Goal: Task Accomplishment & Management: Use online tool/utility

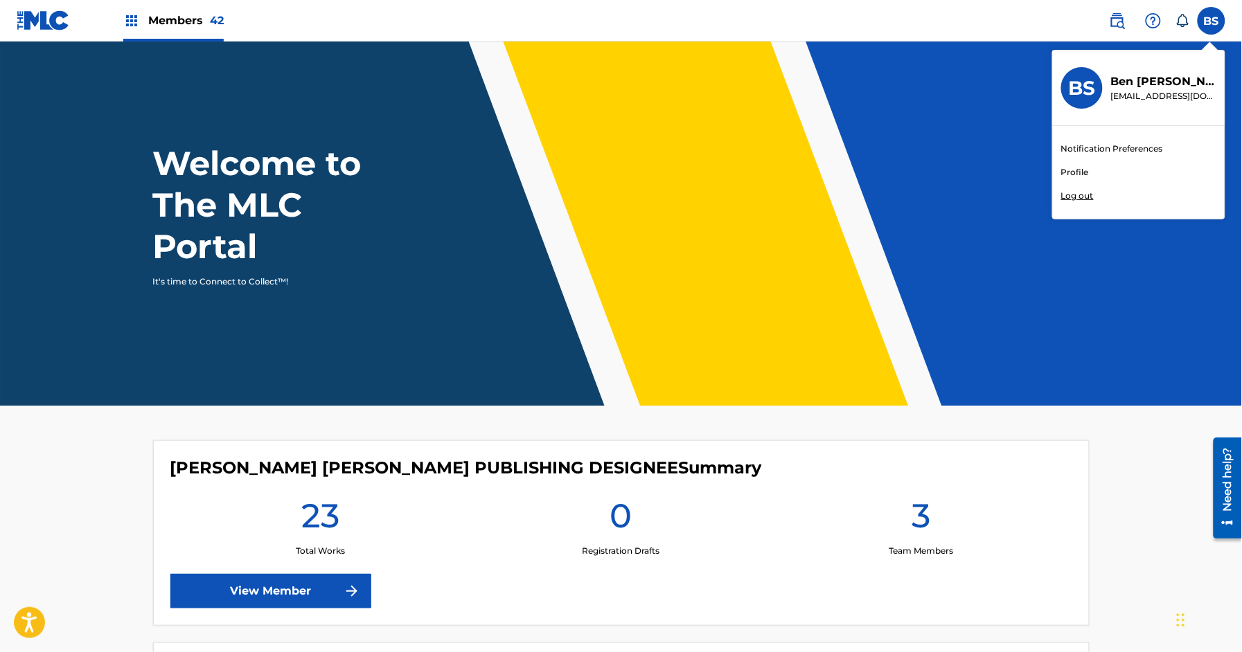
click at [1079, 195] on p "Log out" at bounding box center [1077, 196] width 33 height 12
click at [1211, 21] on input "BS [PERSON_NAME] [PERSON_NAME][EMAIL_ADDRESS][DOMAIN_NAME] Notification Prefere…" at bounding box center [1211, 21] width 0 height 0
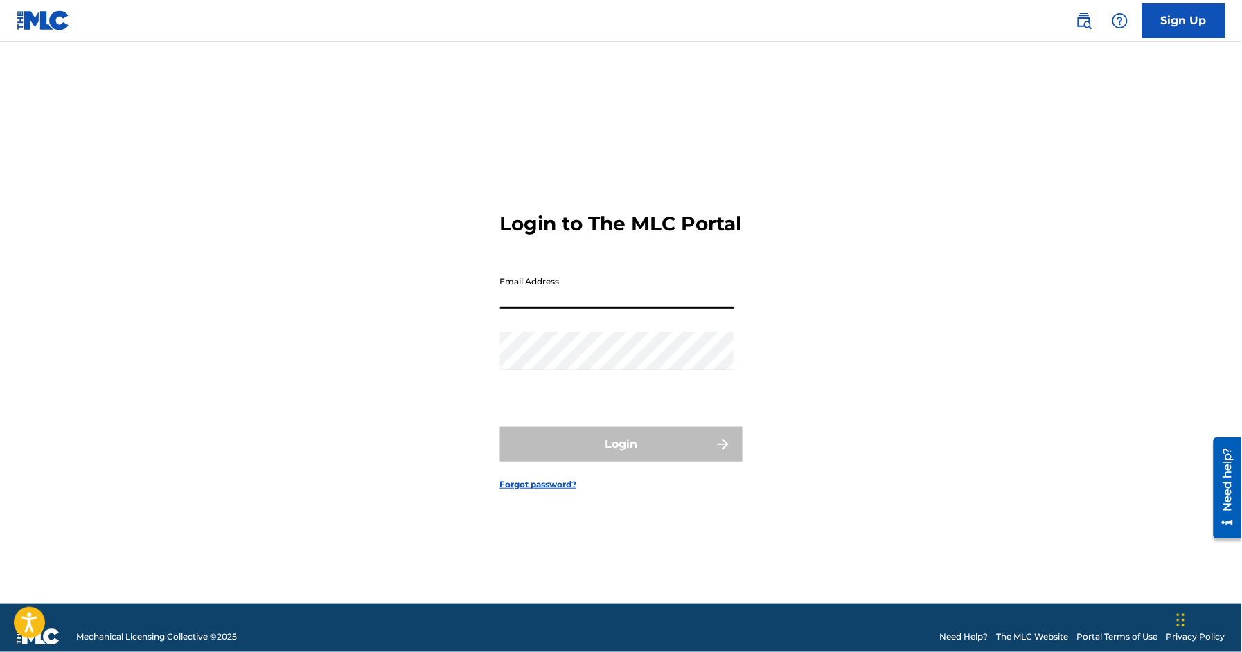
click at [552, 308] on input "Email Address" at bounding box center [617, 288] width 234 height 39
type input "[EMAIL_ADDRESS][DOMAIN_NAME]"
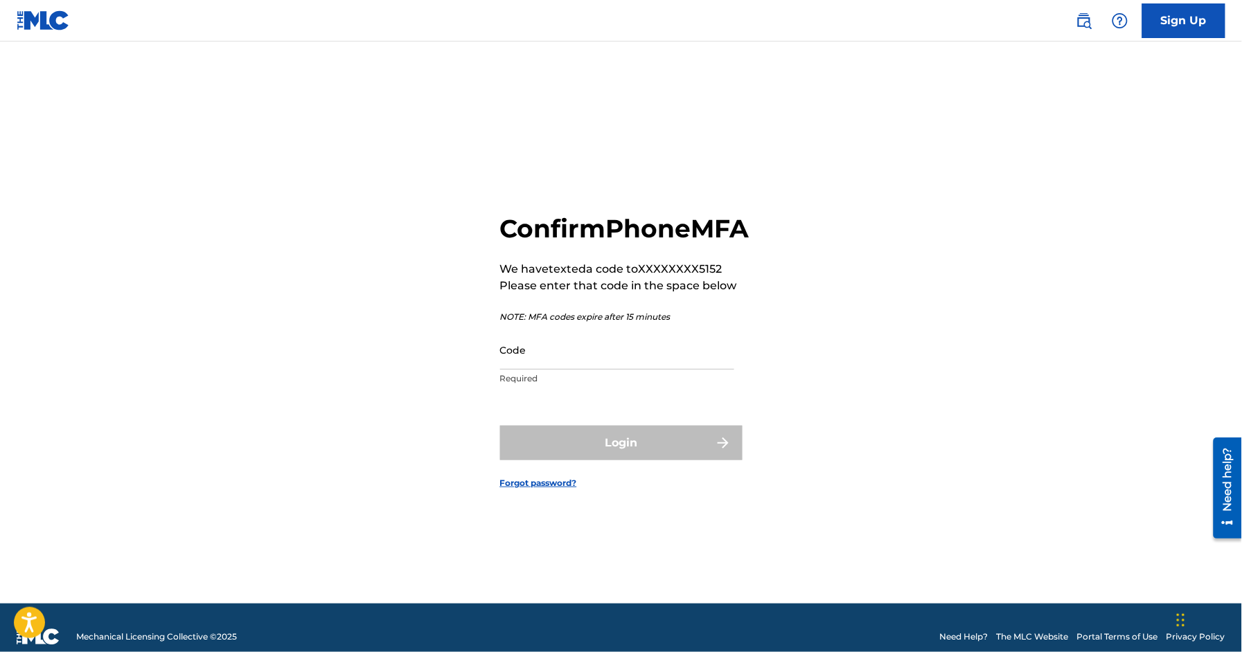
scroll to position [18, 0]
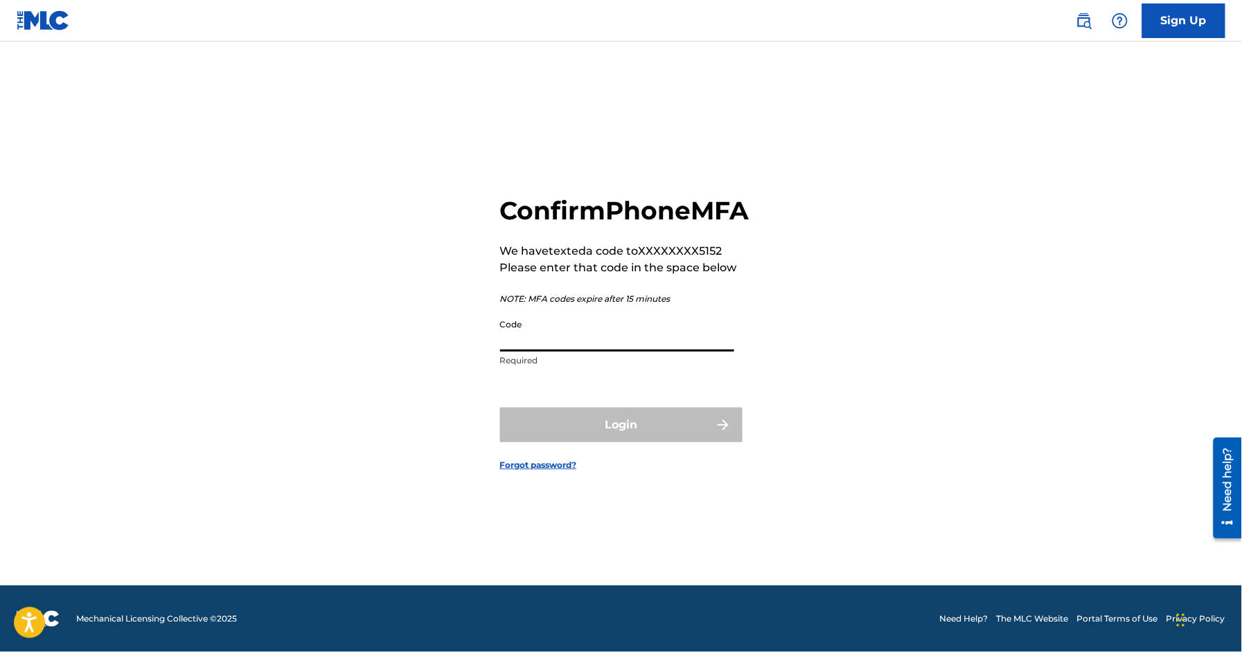
click at [603, 352] on input "Code" at bounding box center [617, 331] width 234 height 39
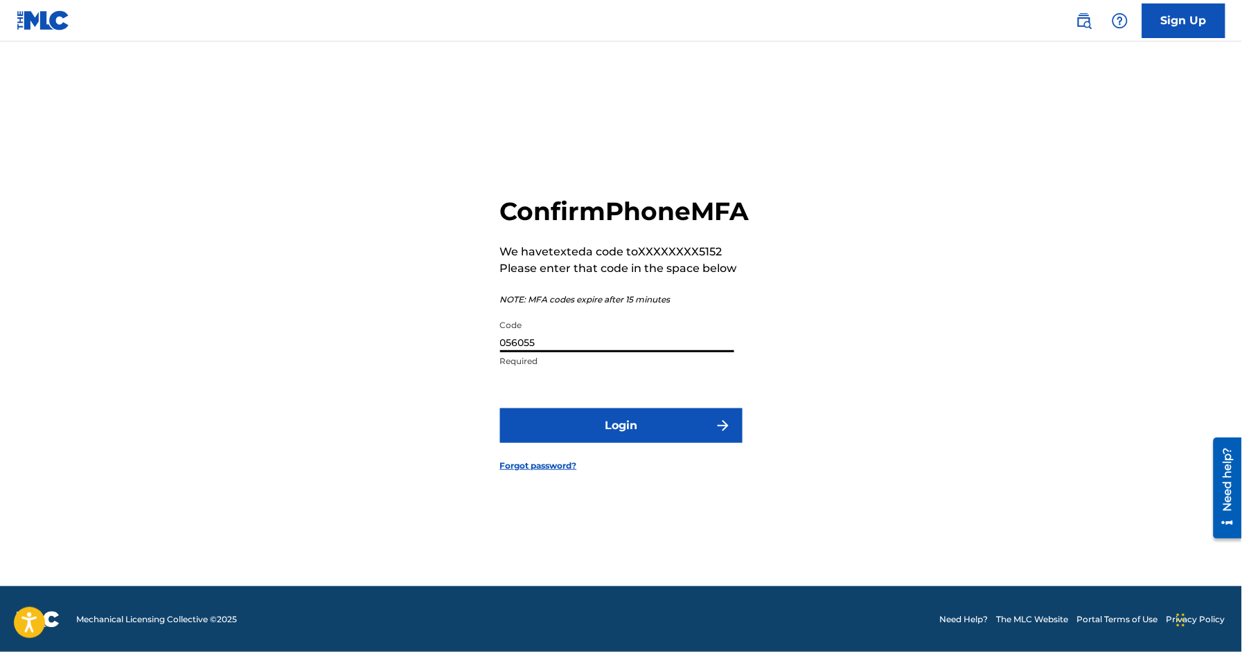
type input "056055"
click at [644, 436] on button "Login" at bounding box center [621, 426] width 242 height 35
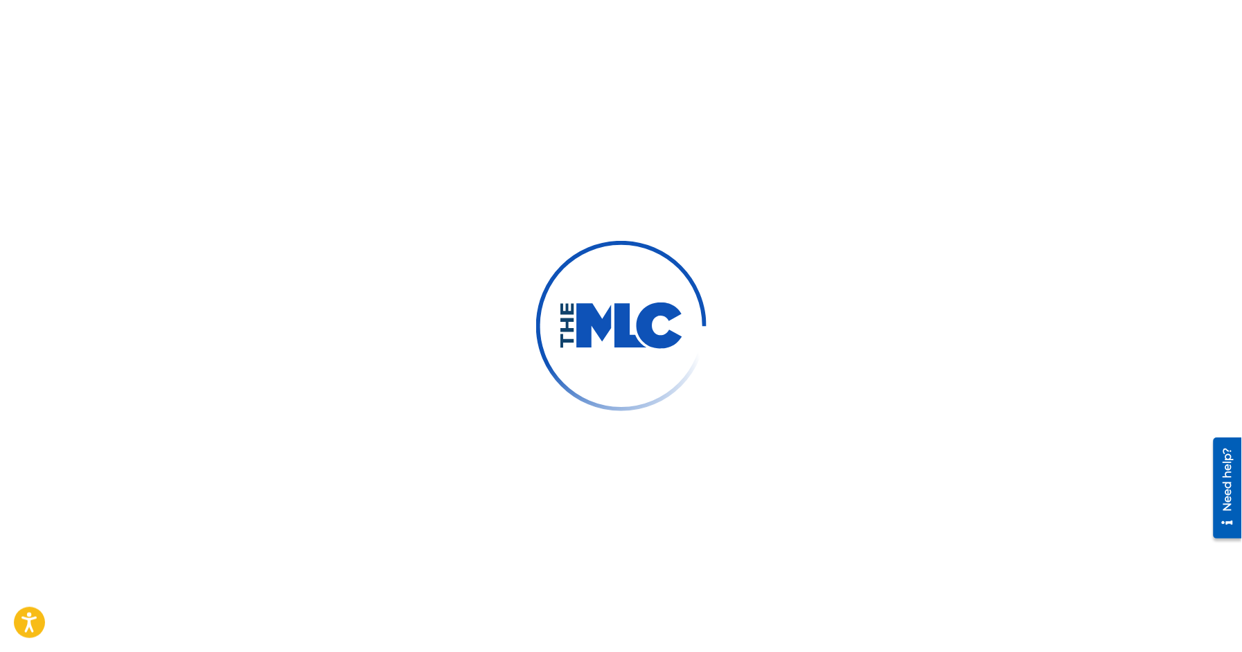
scroll to position [18, 0]
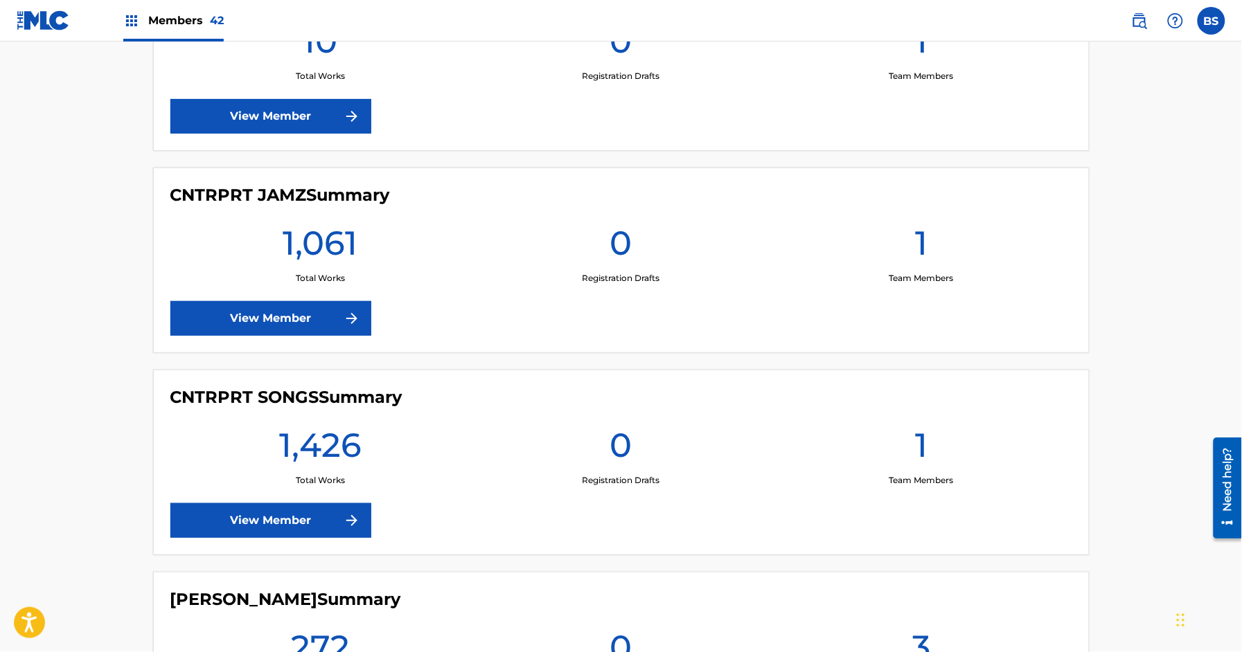
scroll to position [1494, 0]
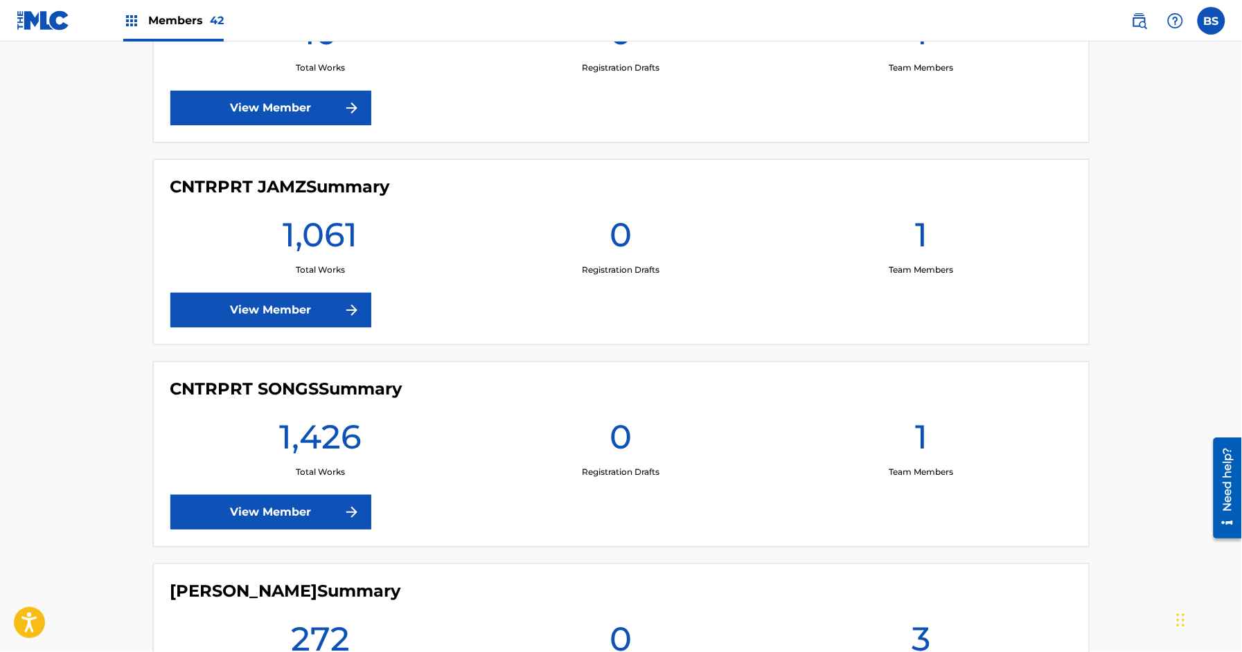
click at [301, 305] on link "View Member" at bounding box center [270, 310] width 201 height 35
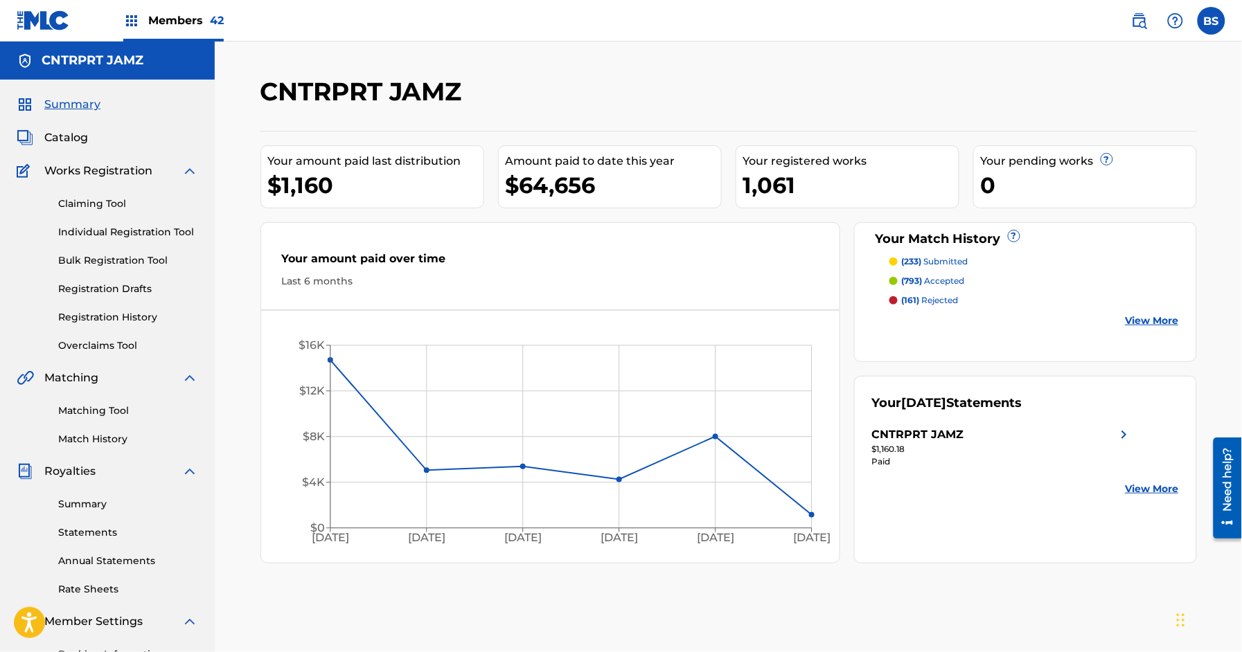
click at [128, 231] on link "Individual Registration Tool" at bounding box center [128, 232] width 140 height 15
